Goal: Find specific page/section

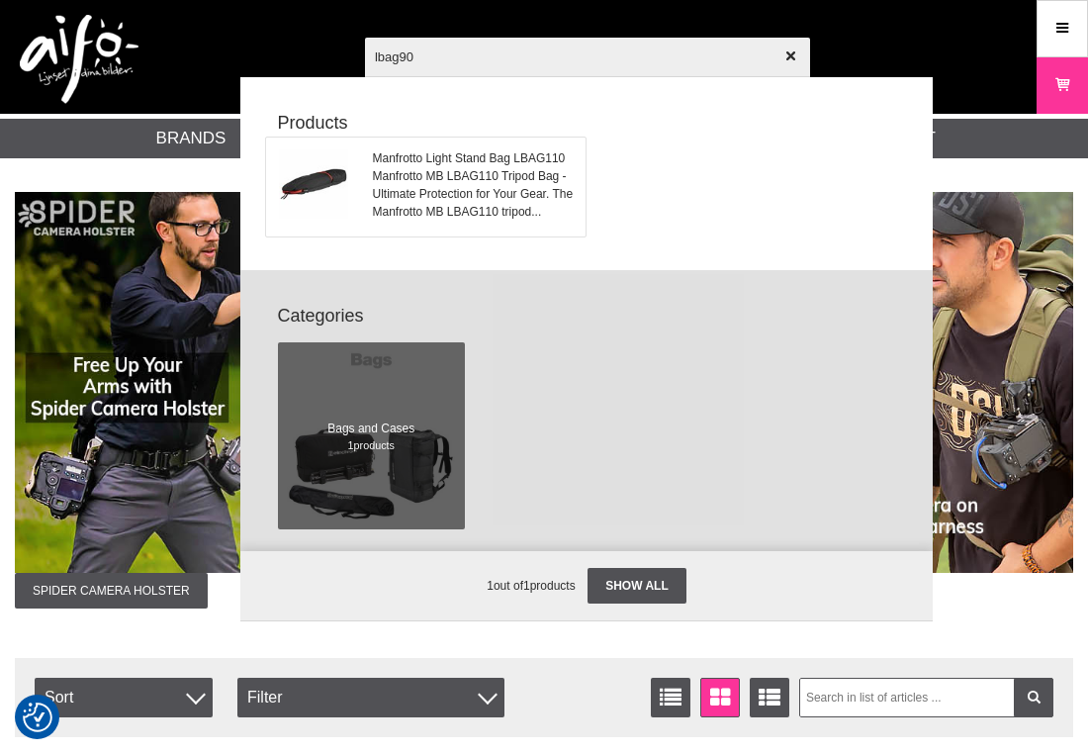
type input "lbag90"
click at [435, 163] on span "Manfrotto Light Stand Bag LBAG110" at bounding box center [473, 158] width 201 height 18
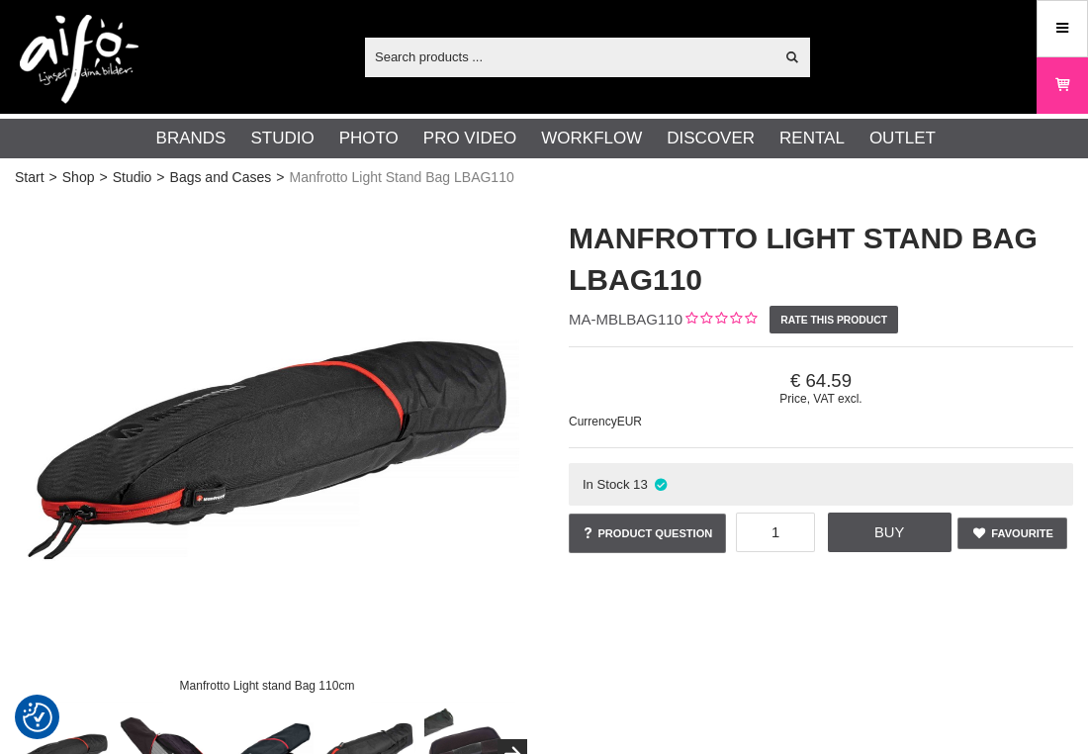
click at [505, 57] on input "text" at bounding box center [569, 57] width 408 height 30
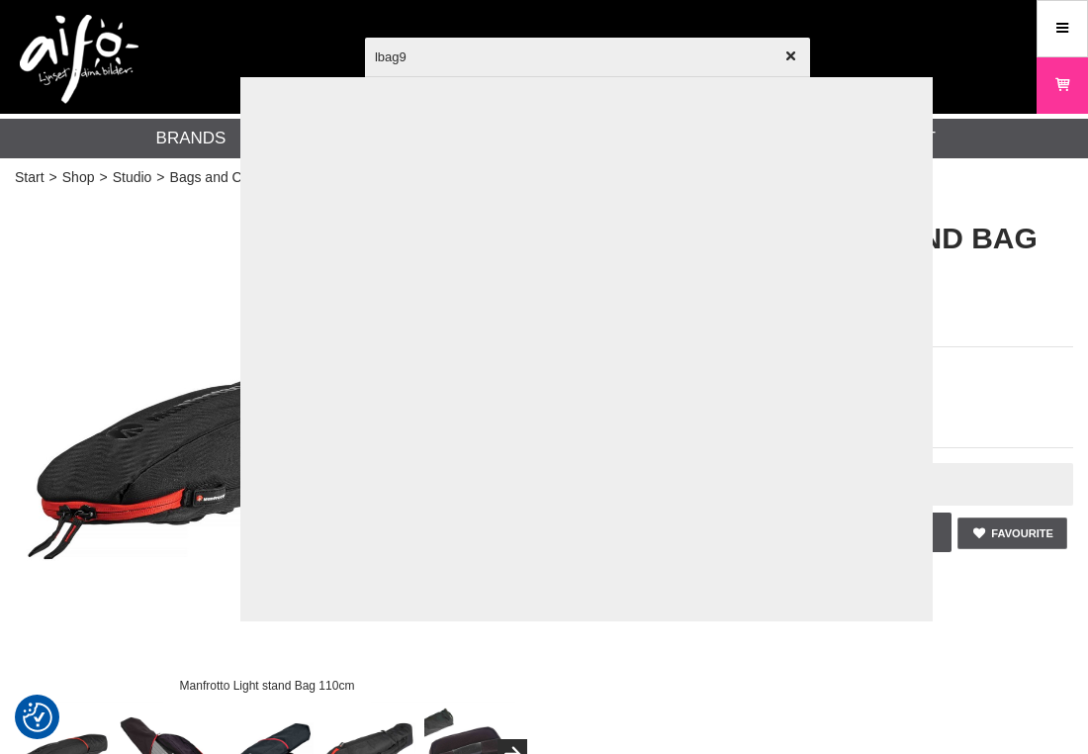
type input "lbag90"
